Goal: Task Accomplishment & Management: Manage account settings

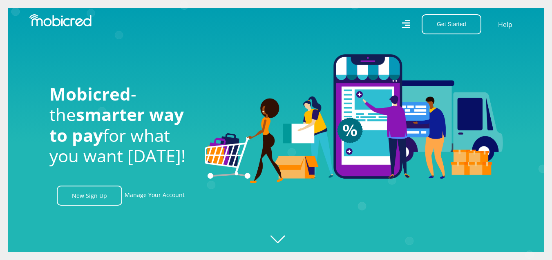
scroll to position [0, 1047]
click at [150, 195] on link "Manage Your Account" at bounding box center [155, 195] width 60 height 20
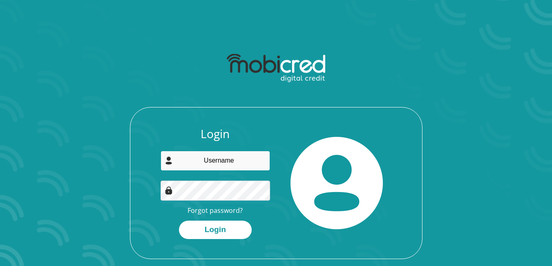
click at [196, 164] on input "email" at bounding box center [214, 161] width 109 height 20
type input "[EMAIL_ADDRESS][DOMAIN_NAME]"
